Goal: Communication & Community: Answer question/provide support

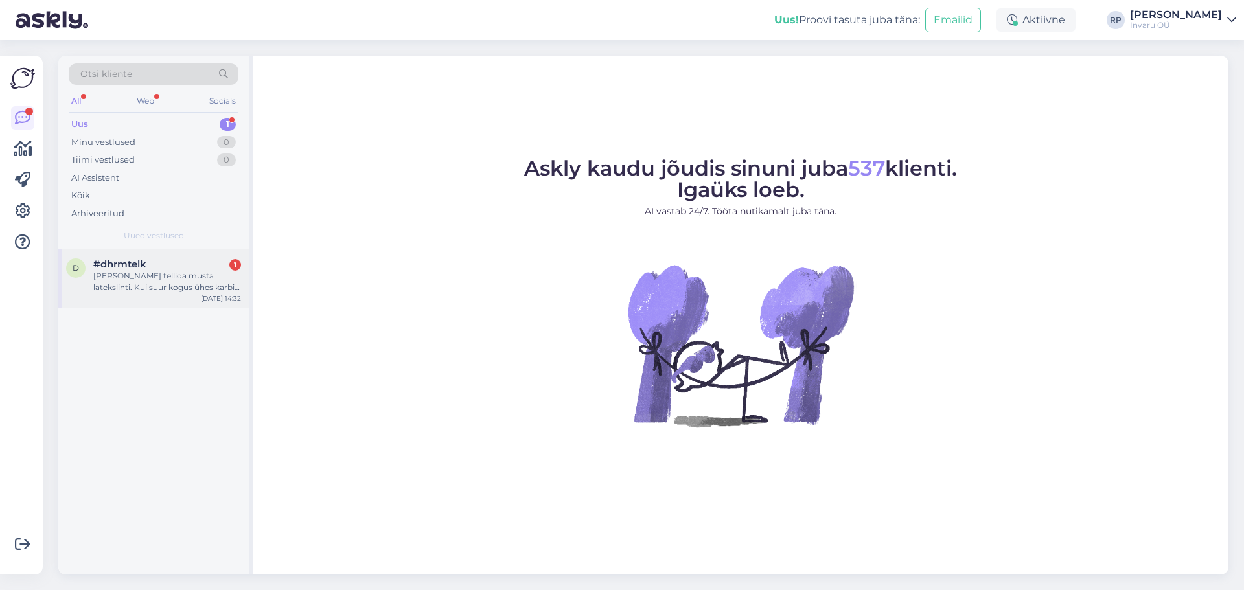
click at [125, 279] on div "[PERSON_NAME] tellida musta latekslinti. Kui suur kogus ühes karbis on?" at bounding box center [167, 281] width 148 height 23
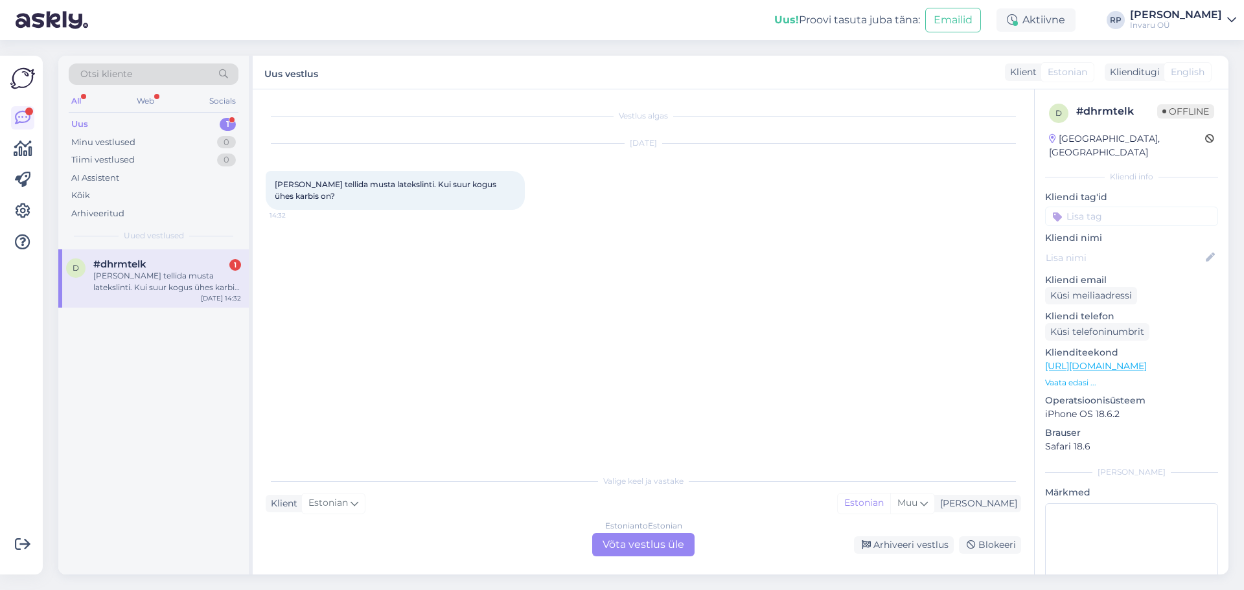
click at [644, 543] on div "Estonian to Estonian Võta vestlus üle" at bounding box center [643, 544] width 102 height 23
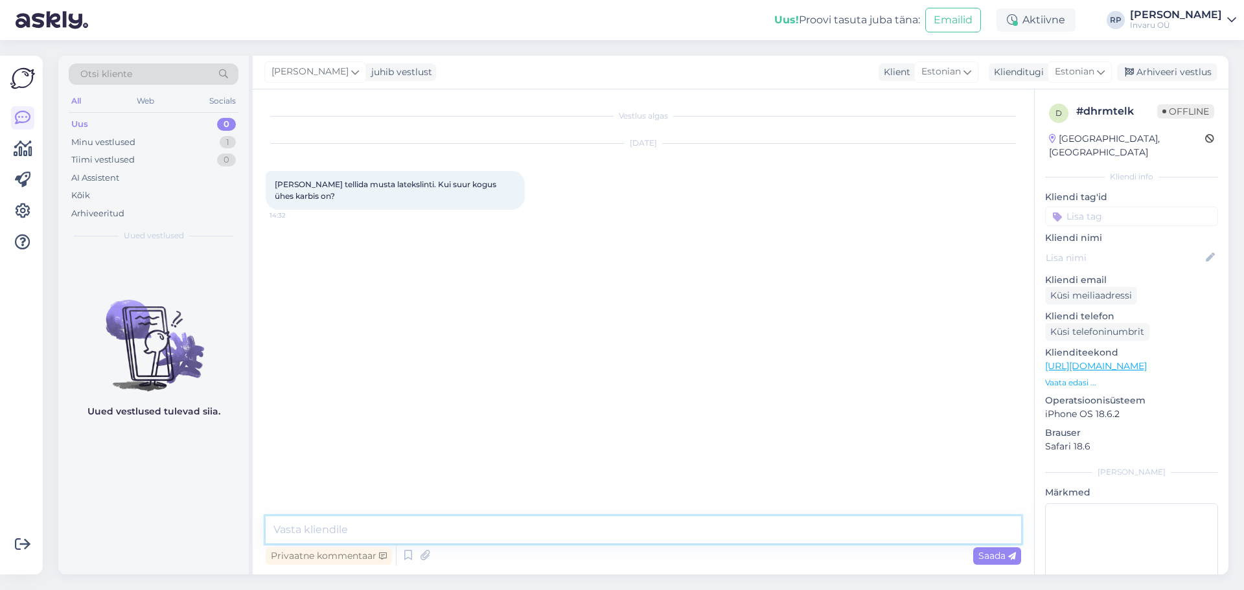
click at [430, 526] on textarea at bounding box center [644, 530] width 756 height 27
type textarea "Tere"
click at [490, 526] on textarea "kodulehel on müügis ainult" at bounding box center [644, 530] width 756 height 27
click at [325, 528] on textarea "kodulehel on müügis ainult 2m [PERSON_NAME]" at bounding box center [644, 530] width 756 height 27
type textarea "e-poes on müügis ainult 2m [PERSON_NAME]"
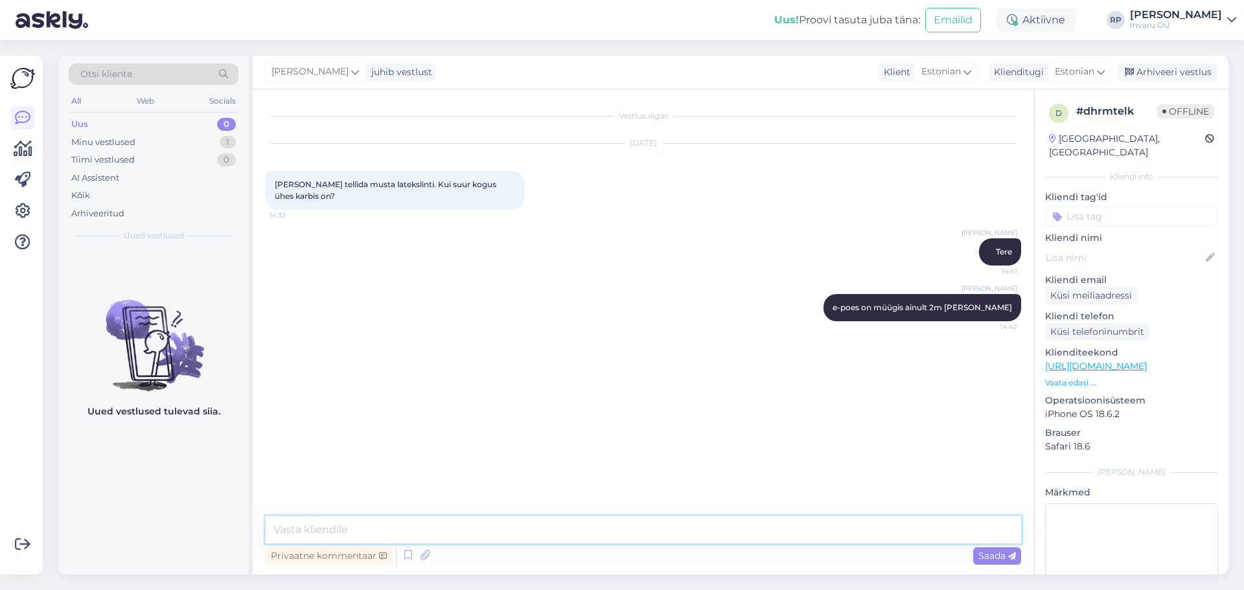
click at [329, 526] on textarea at bounding box center [644, 530] width 756 height 27
type textarea "k"
type textarea "esindustes on võimali ka terve rull osta"
click at [390, 523] on textarea at bounding box center [644, 530] width 756 height 27
type textarea "22,5m"
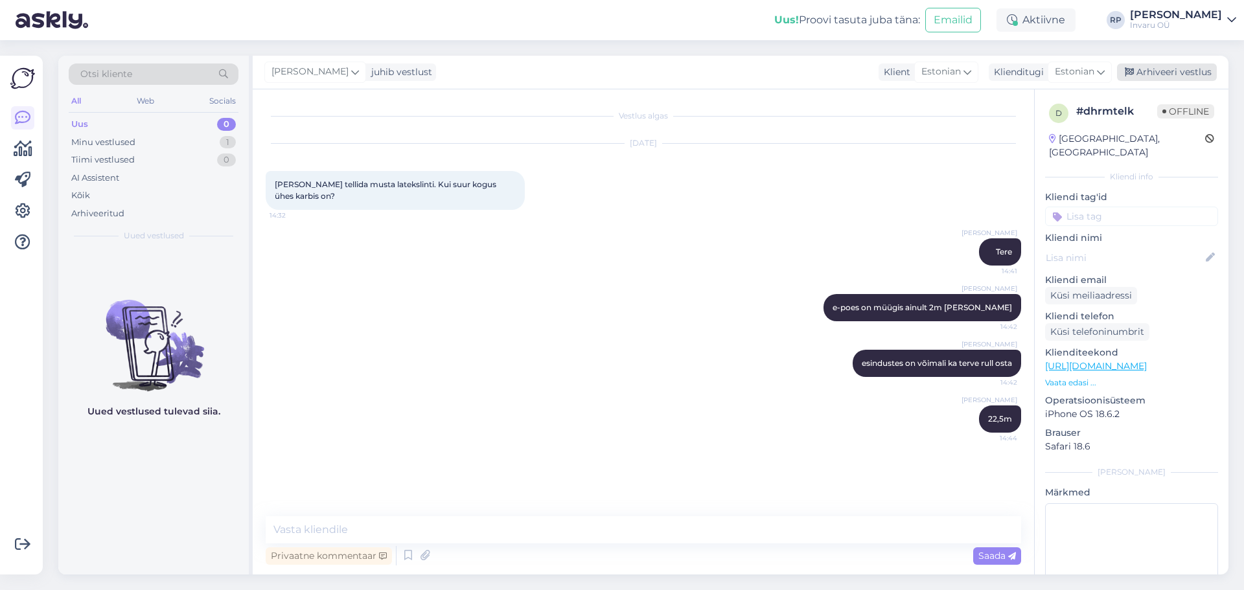
click at [1173, 71] on div "Arhiveeri vestlus" at bounding box center [1167, 73] width 100 height 18
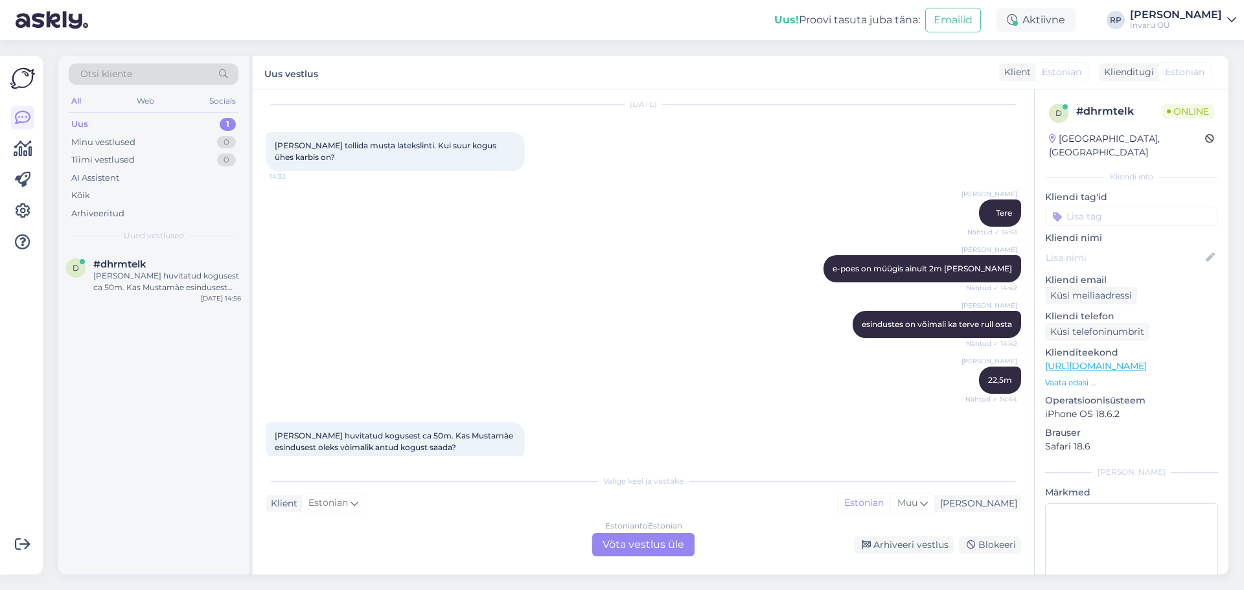
scroll to position [58, 0]
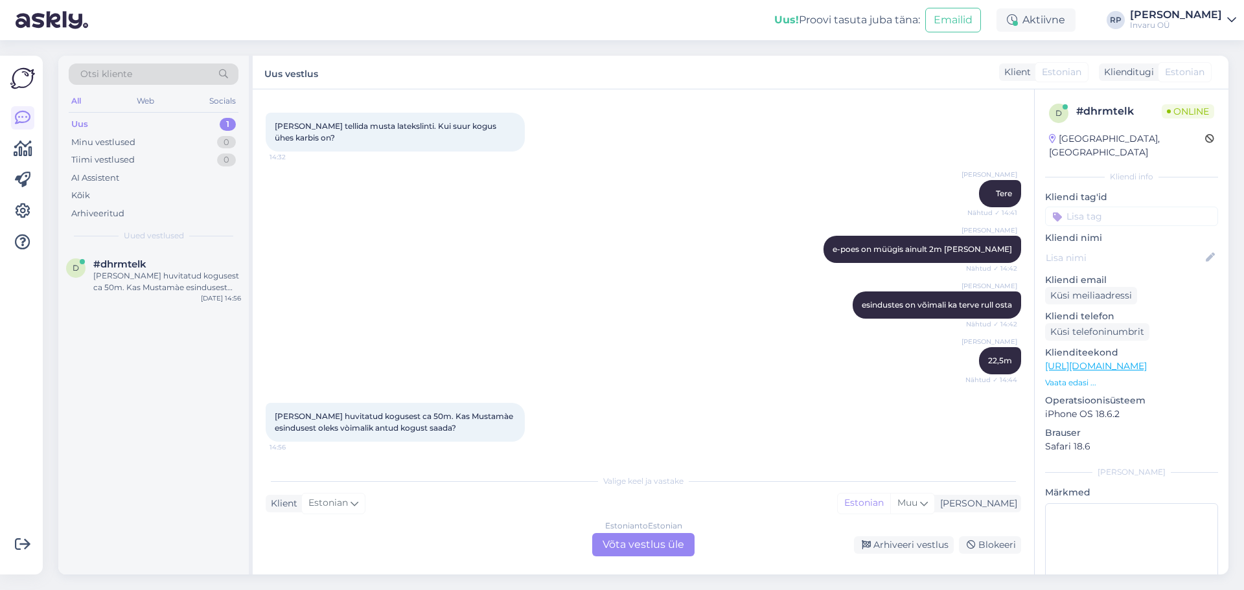
click at [642, 547] on div "Estonian to Estonian Võta vestlus üle" at bounding box center [643, 544] width 102 height 23
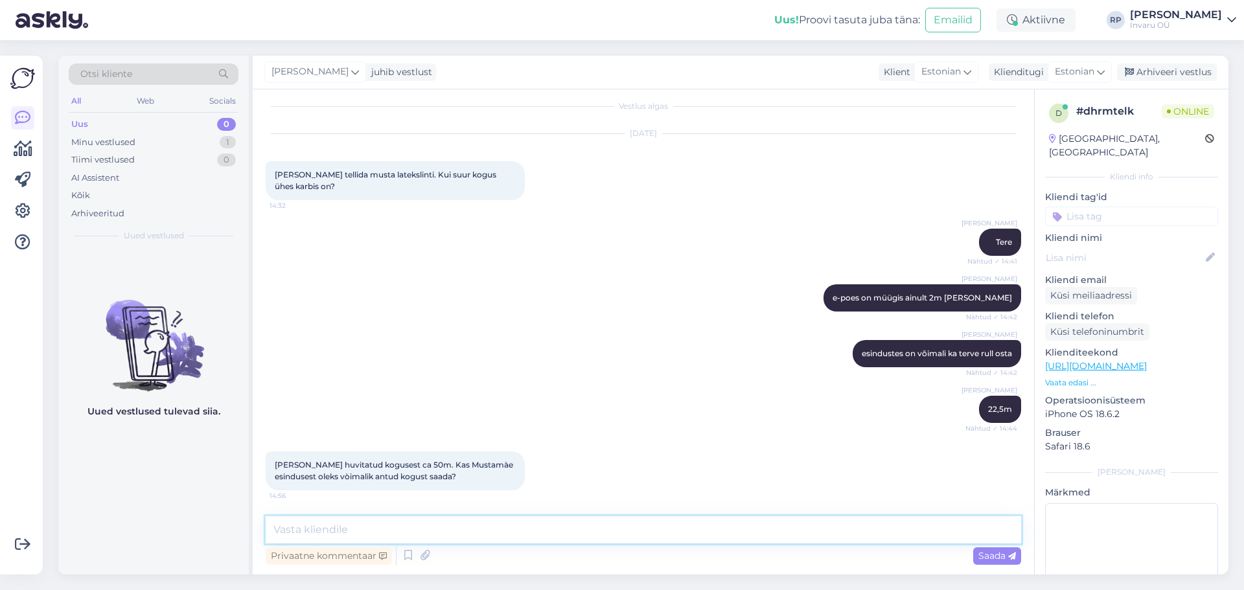
drag, startPoint x: 399, startPoint y: 523, endPoint x: 852, endPoint y: 539, distance: 453.4
click at [400, 523] on textarea at bounding box center [644, 530] width 756 height 27
type textarea "mis värvi?"
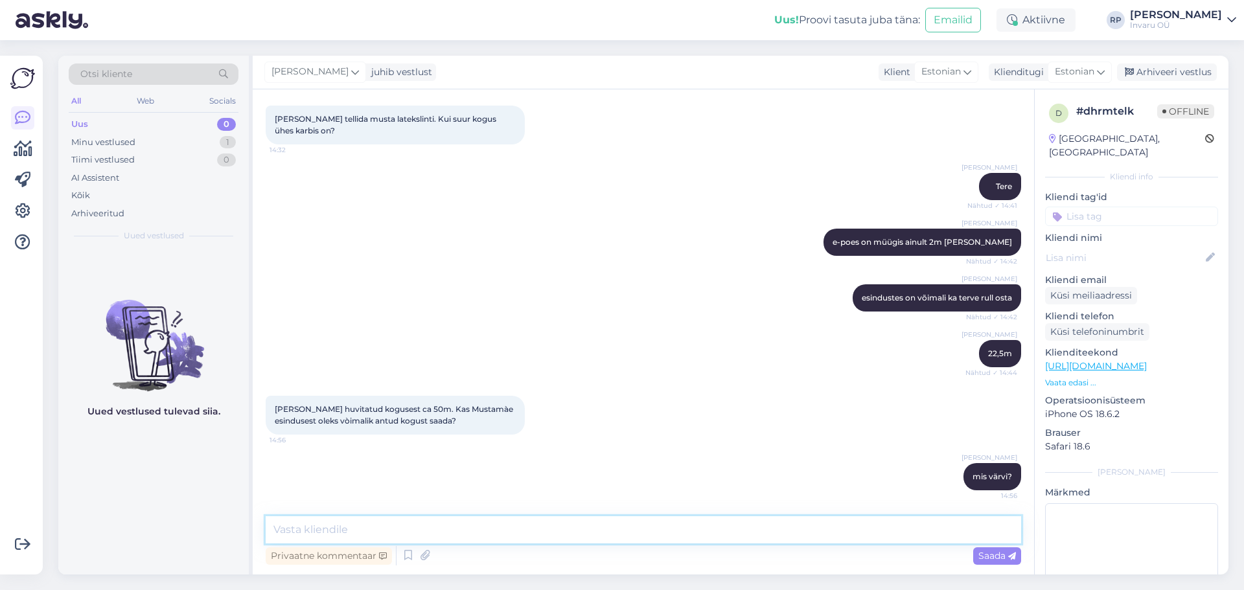
click at [388, 524] on textarea at bounding box center [644, 530] width 756 height 27
click at [431, 526] on textarea at bounding box center [644, 530] width 756 height 27
drag, startPoint x: 365, startPoint y: 530, endPoint x: 120, endPoint y: 504, distance: 246.3
click at [120, 504] on div "Otsi kliente All Web Socials Uus 0 Minu vestlused 1 Tiimi vestlused 0 AI Assist…" at bounding box center [643, 315] width 1171 height 519
type textarea "hetkel ei ole Mustamäel musta linti nii palju"
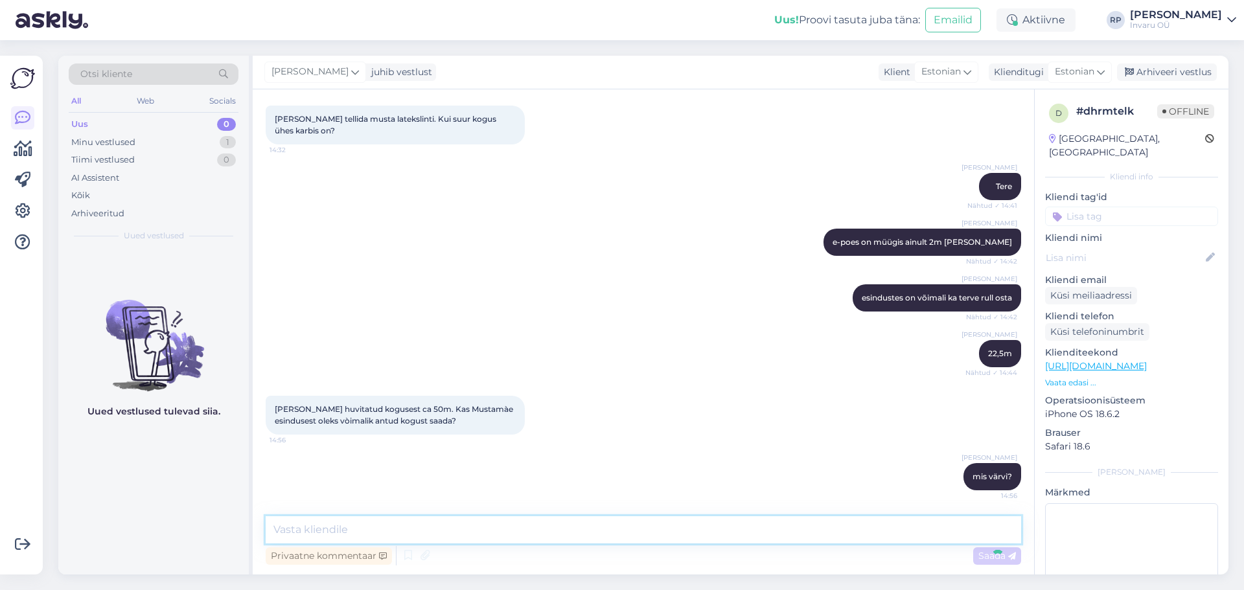
scroll to position [121, 0]
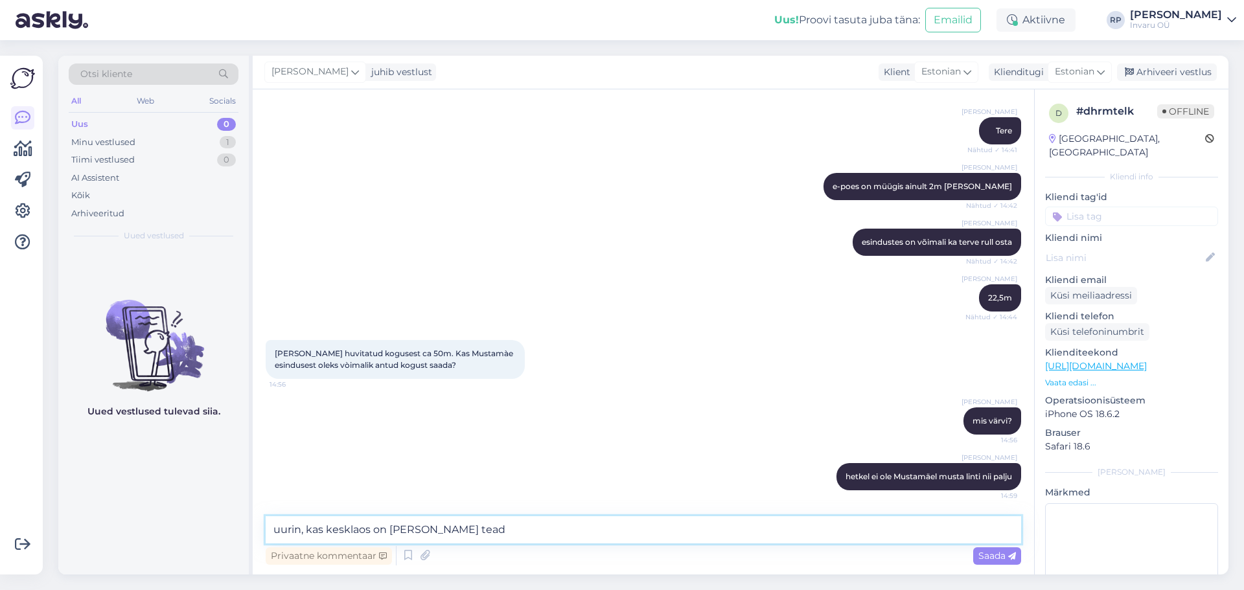
type textarea "uurin, kas kesklaos on [PERSON_NAME] teada"
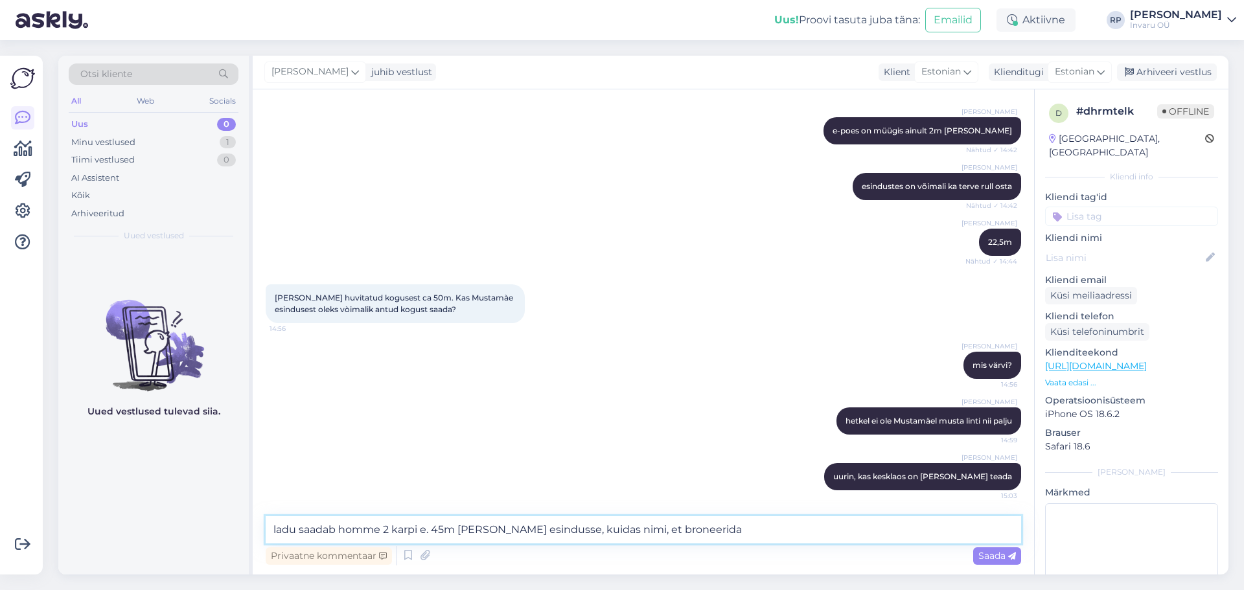
type textarea "ladu saadab homme 2 karpi e. 45m [PERSON_NAME] esindusse, kuidas nimi, et brone…"
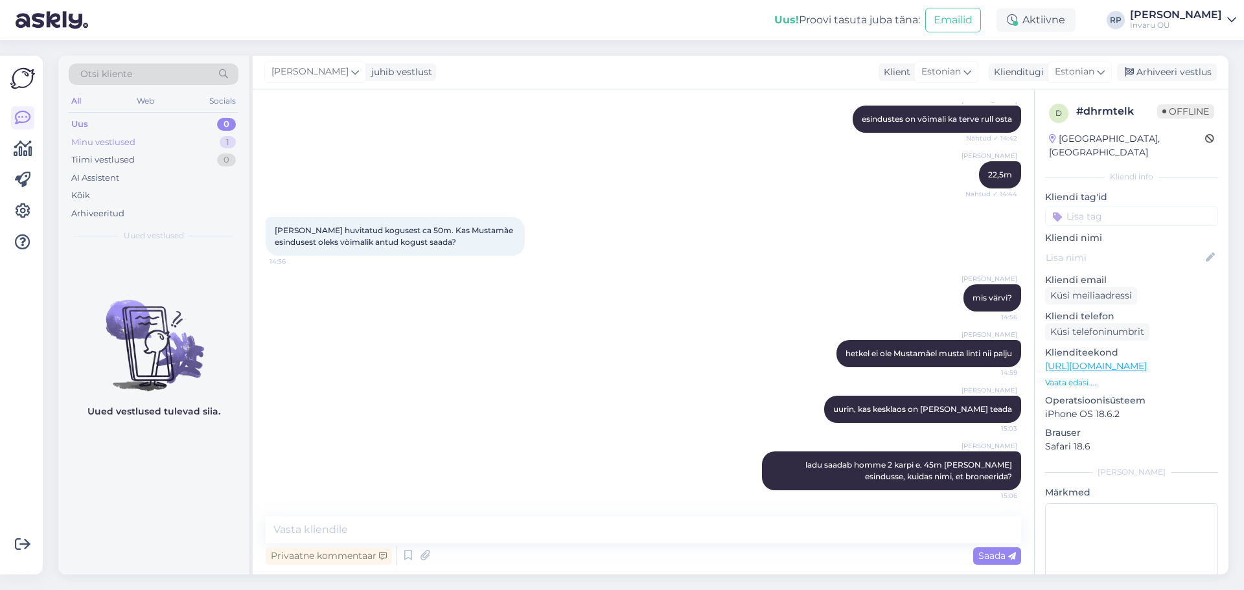
click at [102, 139] on div "Minu vestlused" at bounding box center [103, 142] width 64 height 13
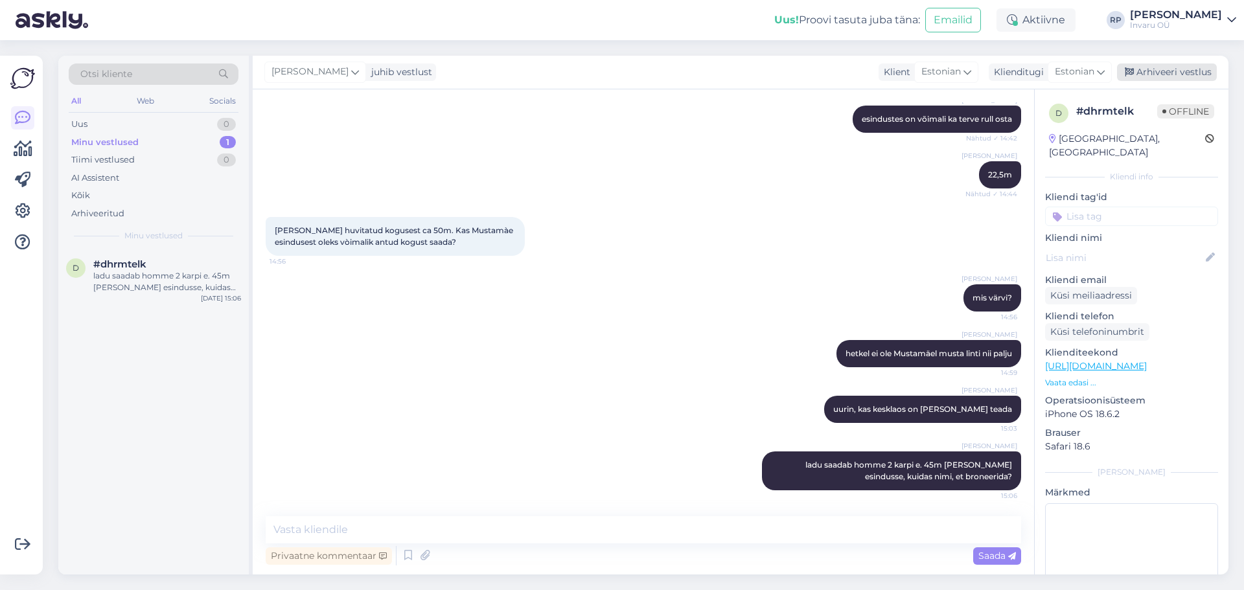
click at [1186, 70] on div "Arhiveeri vestlus" at bounding box center [1167, 73] width 100 height 18
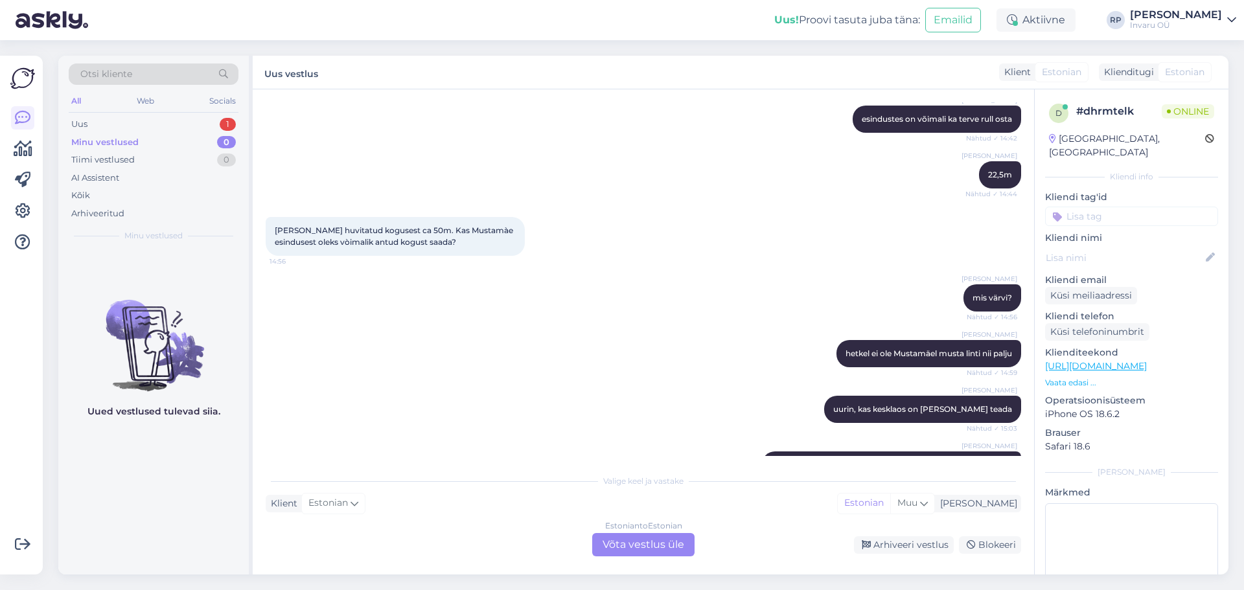
scroll to position [0, 0]
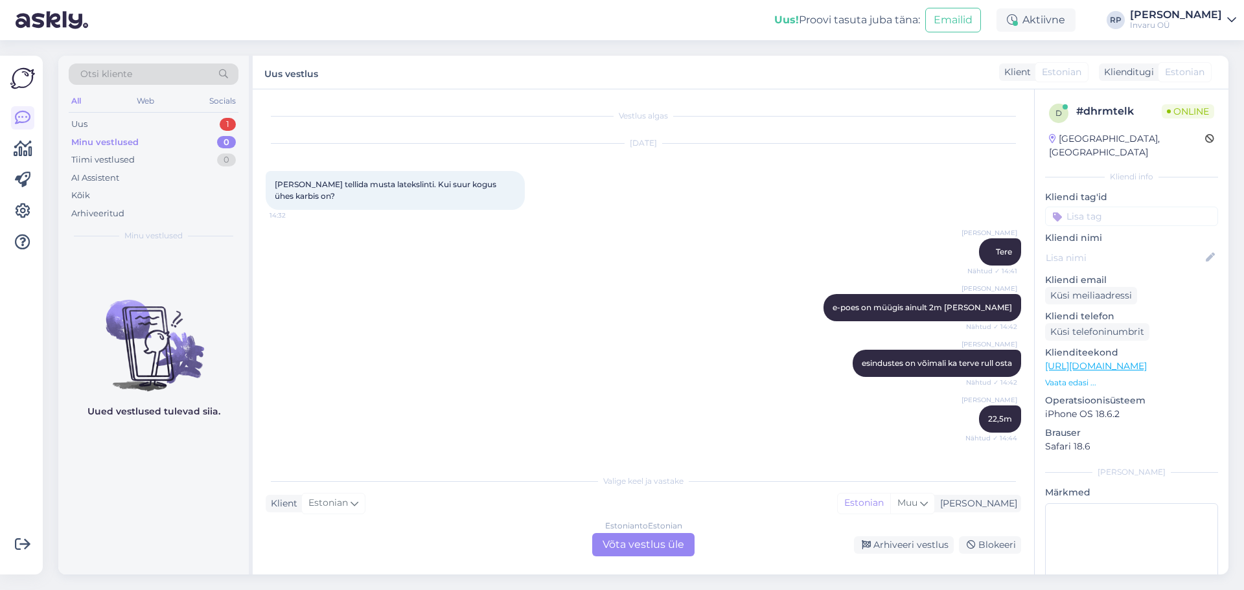
click at [646, 540] on div "Estonian to Estonian Võta vestlus üle" at bounding box center [643, 544] width 102 height 23
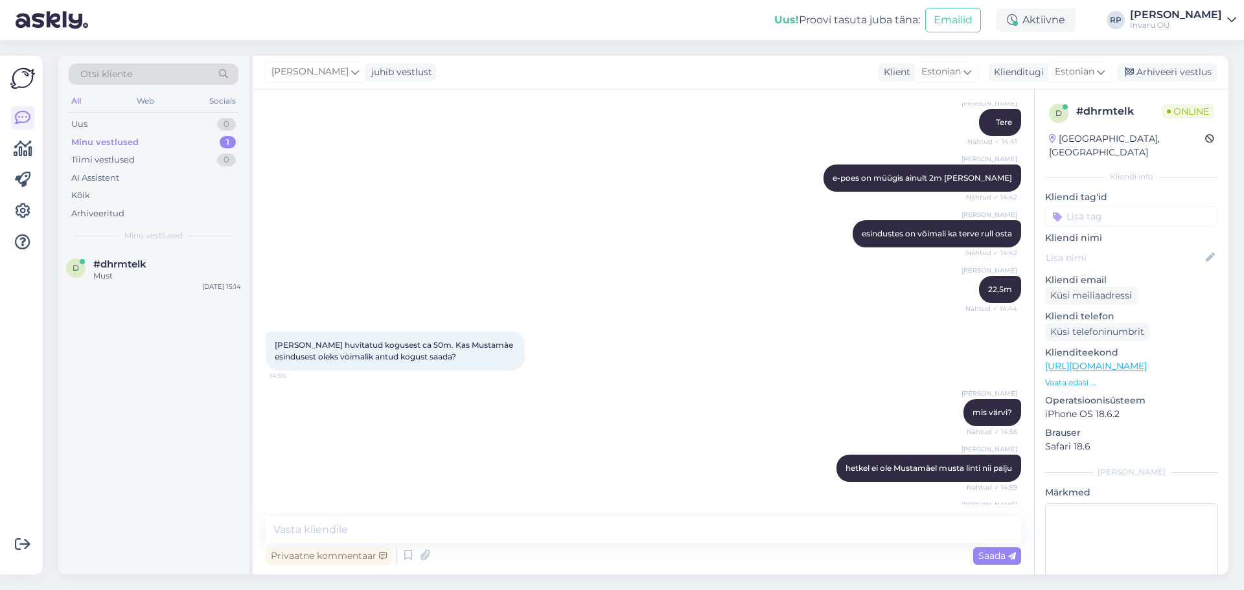
scroll to position [300, 0]
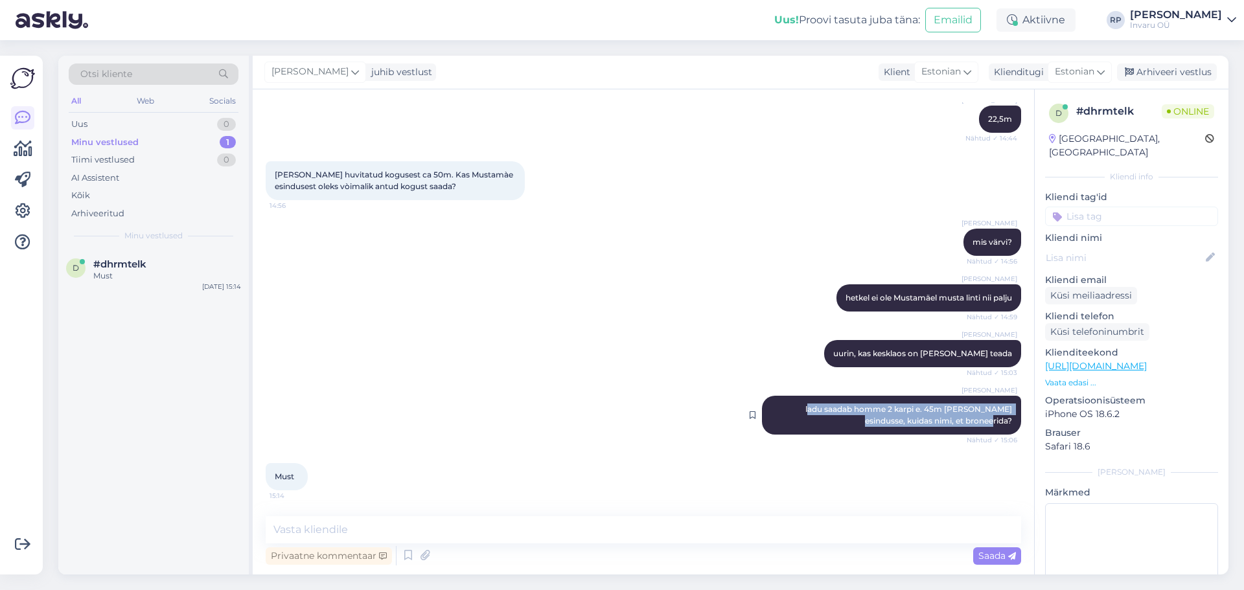
drag, startPoint x: 1005, startPoint y: 424, endPoint x: 780, endPoint y: 408, distance: 225.5
click at [780, 408] on div "[PERSON_NAME] saadab homme 2 karpi e. 45m [PERSON_NAME] esindusse, kuidas nimi,…" at bounding box center [891, 415] width 259 height 39
copy span "adu saadab homme 2 karpi e. 45m [PERSON_NAME] esindusse, kuidas nimi, et bronee…"
click at [325, 530] on textarea at bounding box center [644, 530] width 756 height 27
paste textarea "adu saadab homme 2 karpi e. 45m [PERSON_NAME] esindusse, kuidas nimi, et bronee…"
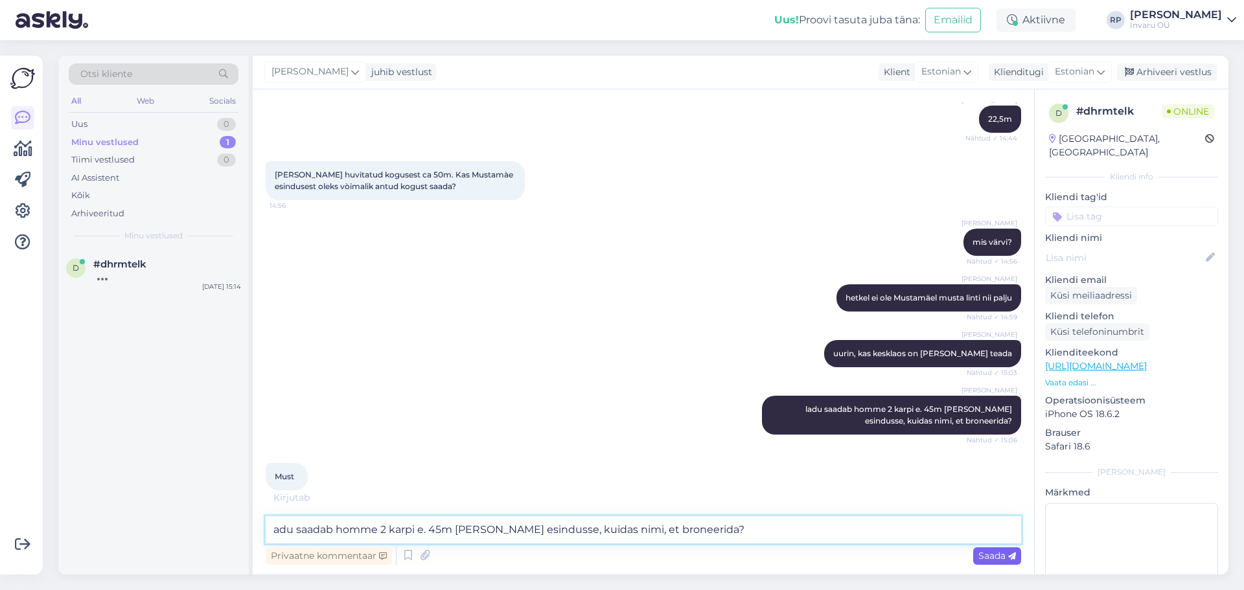
type textarea "adu saadab homme 2 karpi e. 45m [PERSON_NAME] esindusse, kuidas nimi, et bronee…"
click at [991, 550] on div "Saada" at bounding box center [998, 557] width 48 height 18
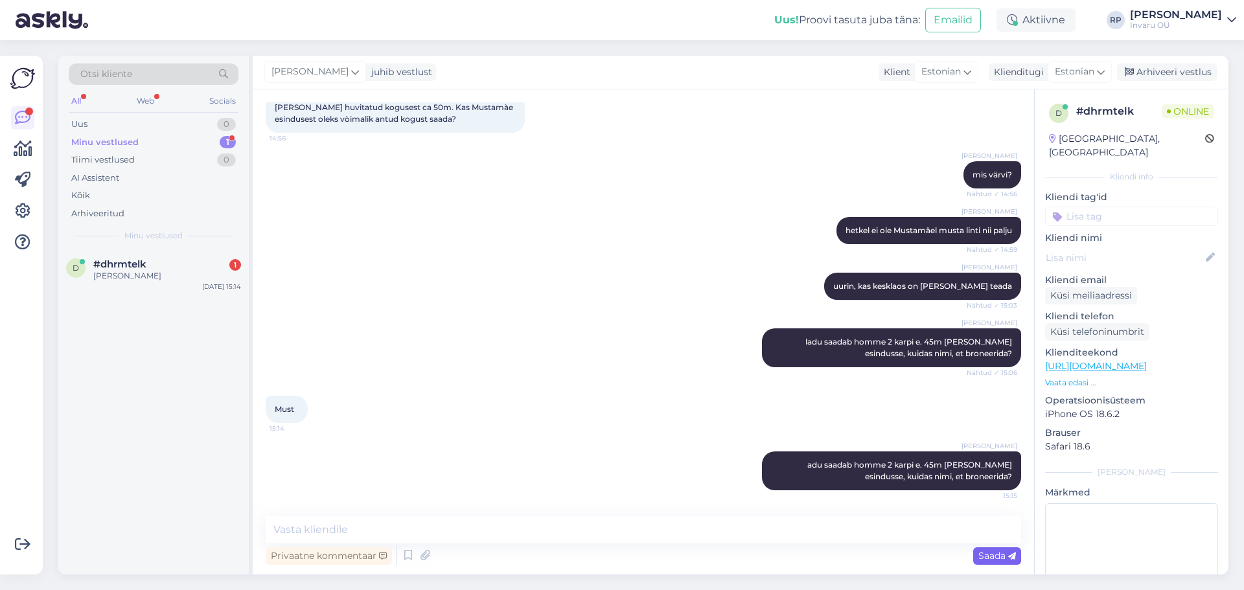
scroll to position [423, 0]
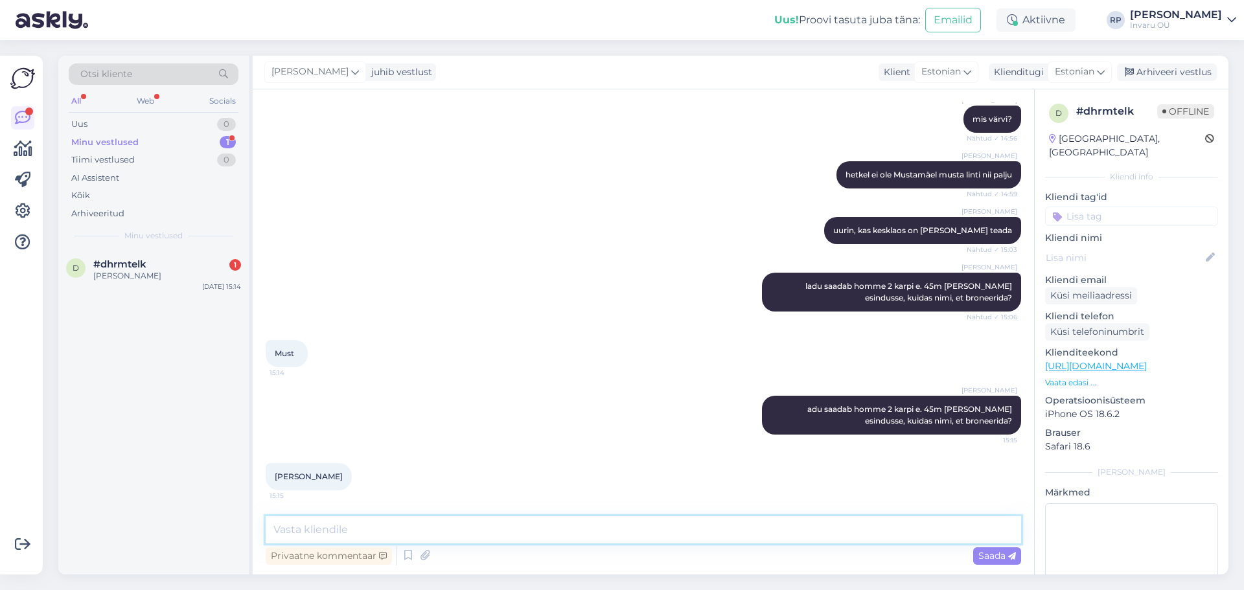
click at [310, 530] on textarea at bounding box center [644, 530] width 756 height 27
type textarea "homme [PERSON_NAME] 12 on [PERSON_NAME] [PERSON_NAME]"
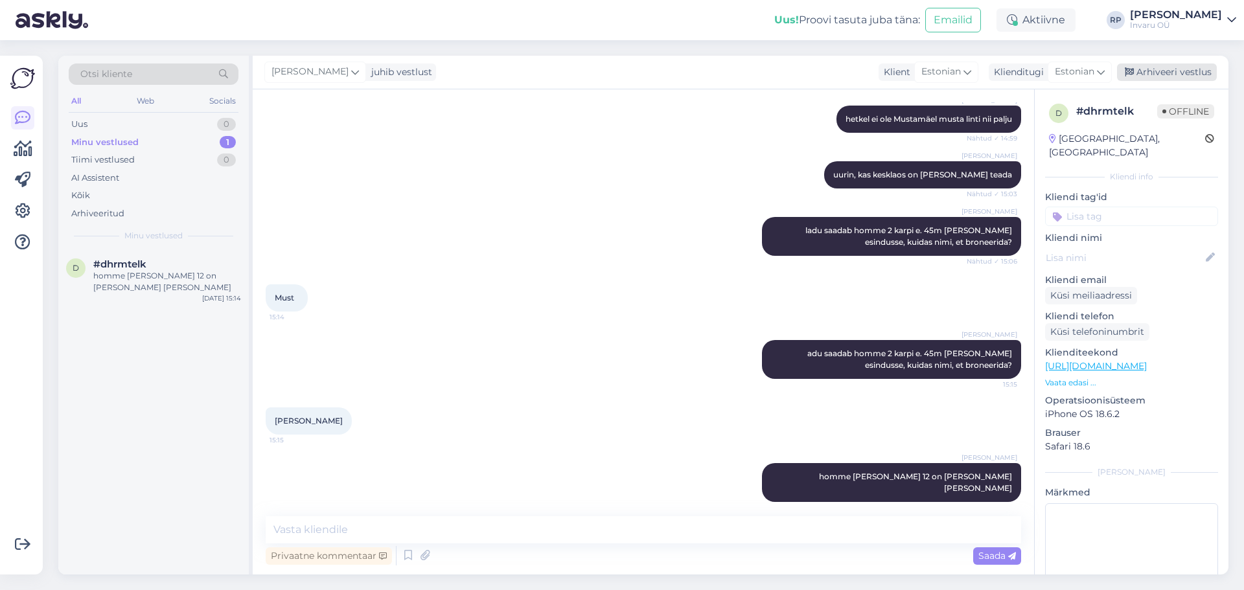
click at [1184, 66] on div "Arhiveeri vestlus" at bounding box center [1167, 73] width 100 height 18
